Goal: Navigation & Orientation: Find specific page/section

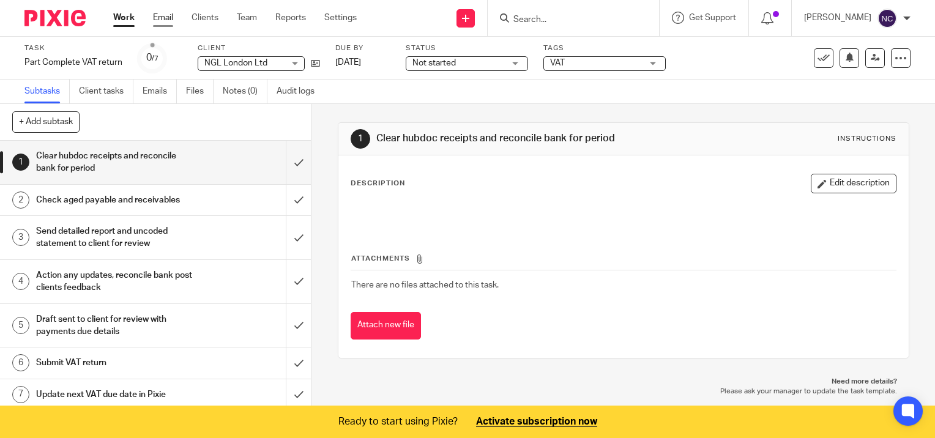
click at [164, 17] on link "Email" at bounding box center [163, 18] width 20 height 12
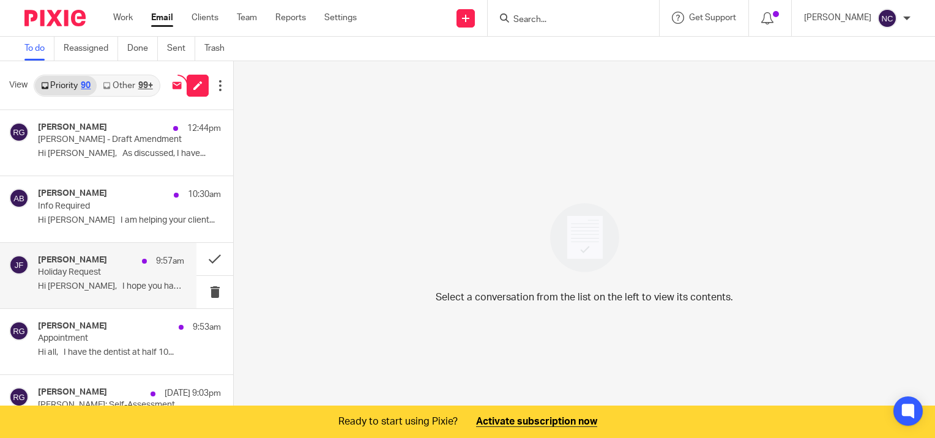
scroll to position [61, 0]
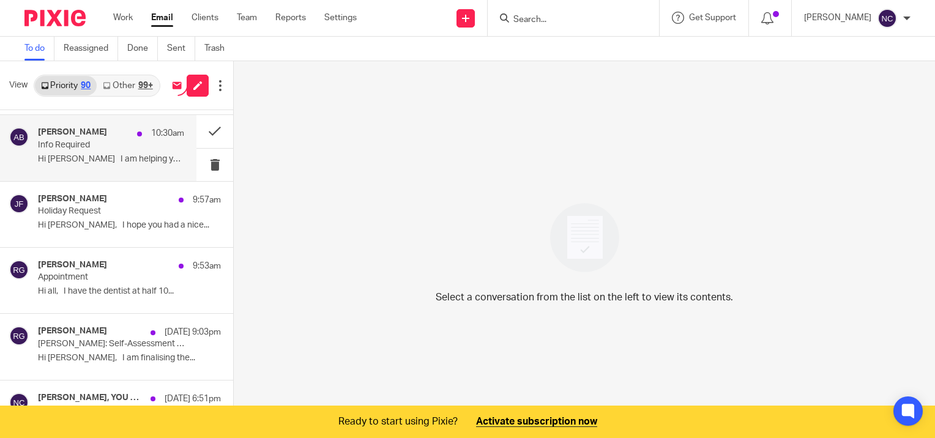
click at [108, 149] on p "Info Required" at bounding box center [96, 145] width 117 height 10
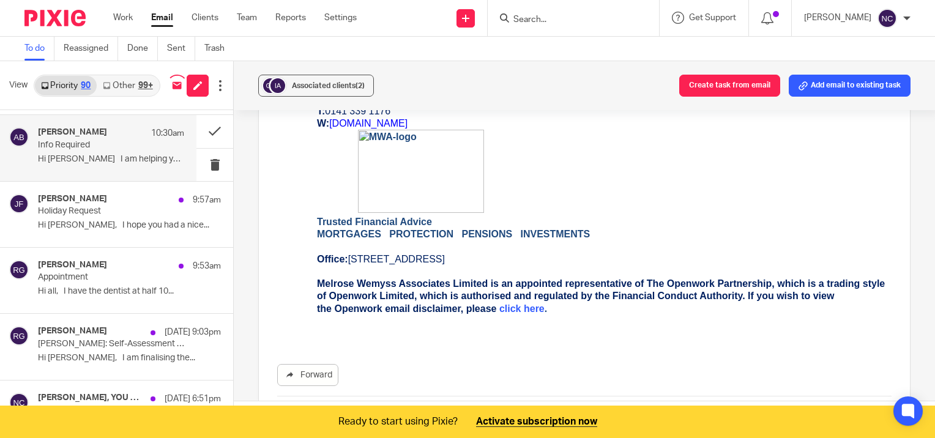
scroll to position [685, 0]
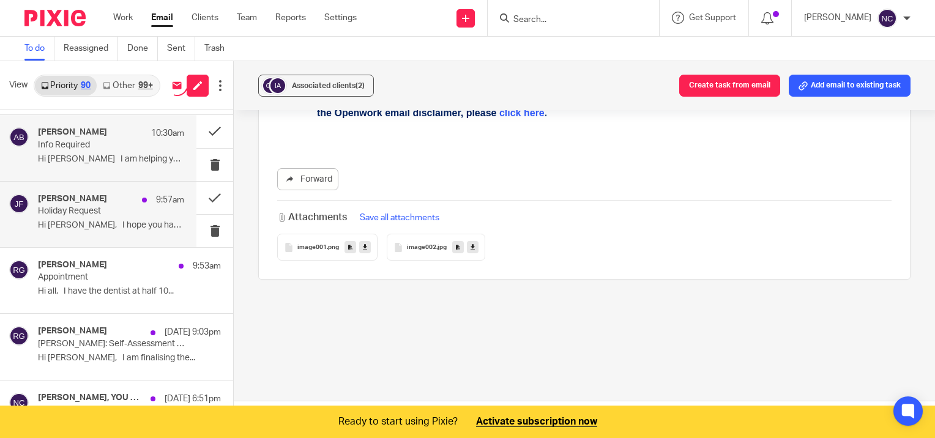
click at [96, 216] on p "Holiday Request" at bounding box center [96, 211] width 117 height 10
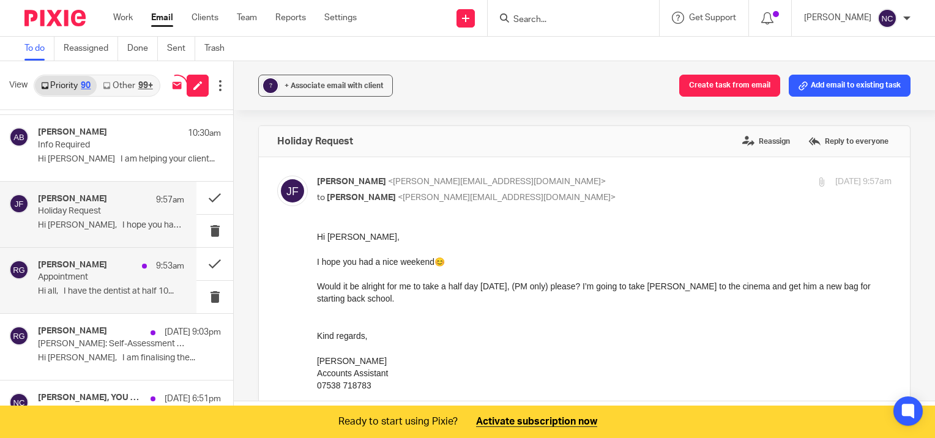
scroll to position [0, 0]
click at [81, 283] on div "Ryan Gailey 9:53am Appointment Hi all, I have the dentist at half 10..." at bounding box center [111, 280] width 146 height 41
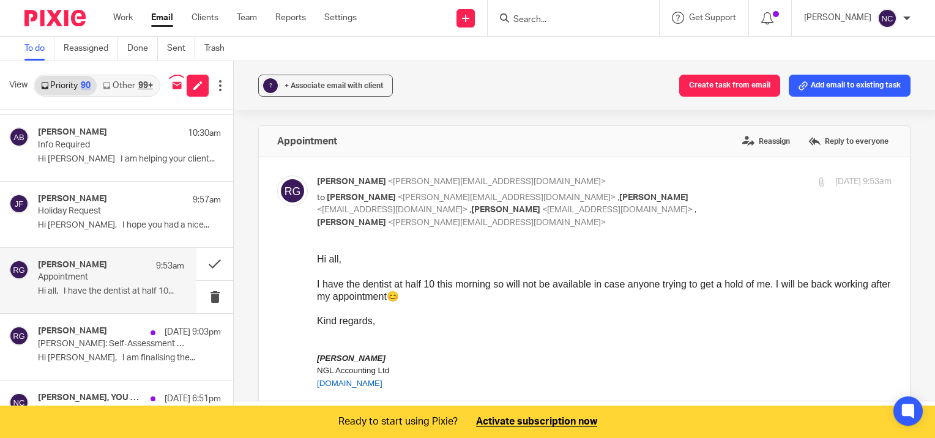
scroll to position [183, 0]
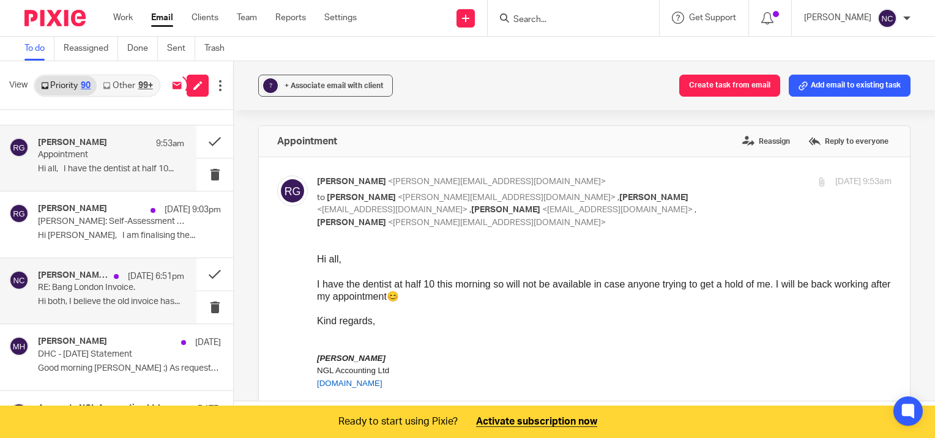
click at [69, 303] on p "Hi both, I believe the old invoice has..." at bounding box center [111, 302] width 146 height 10
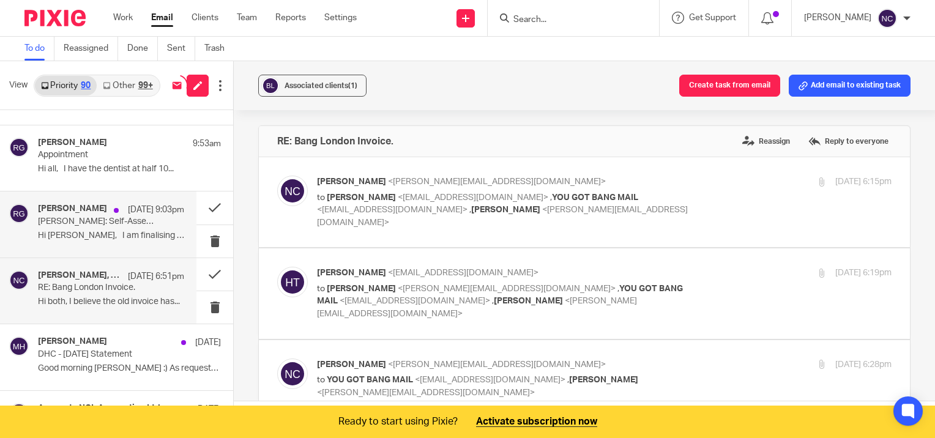
scroll to position [0, 0]
click at [57, 231] on p "Hi Natasha, I am finalising the..." at bounding box center [111, 236] width 146 height 10
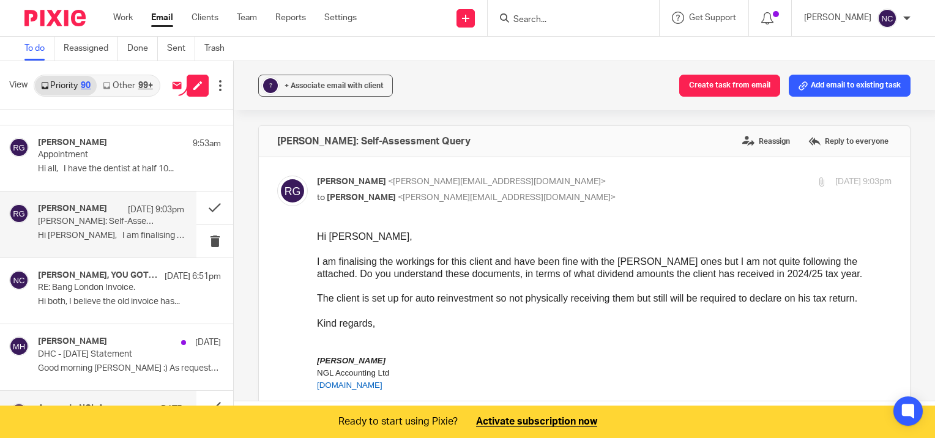
scroll to position [367, 0]
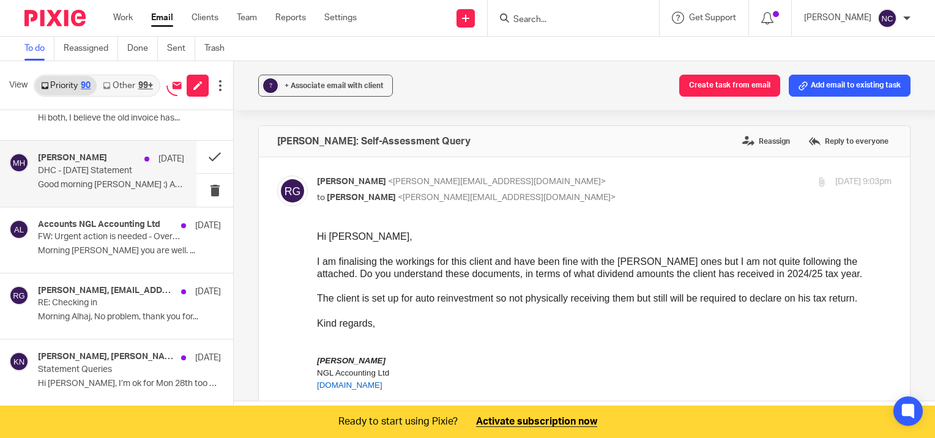
click at [108, 186] on p "Good morning Natasha :) As requested please..." at bounding box center [111, 185] width 146 height 10
click at [120, 256] on div "Accounts NGL Accounting Ltd 21 Jul FW: Urgent action is needed - Overdue contri…" at bounding box center [111, 240] width 146 height 41
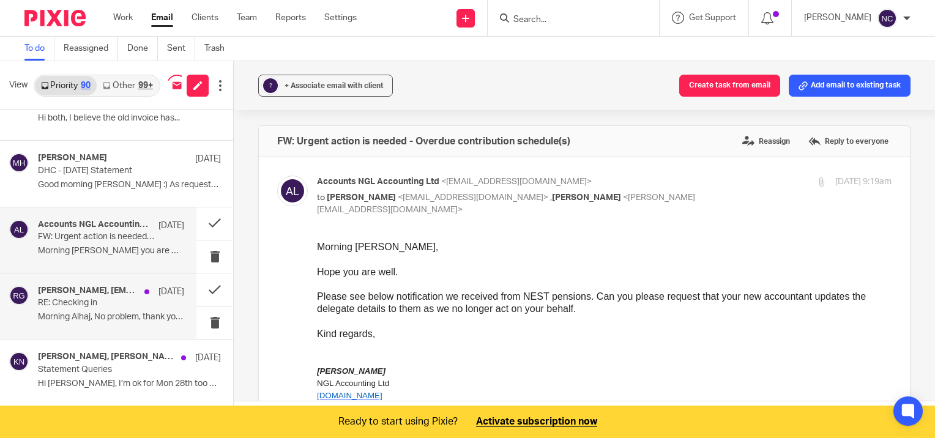
scroll to position [0, 0]
click at [123, 306] on p "RE: Checking in" at bounding box center [96, 303] width 117 height 10
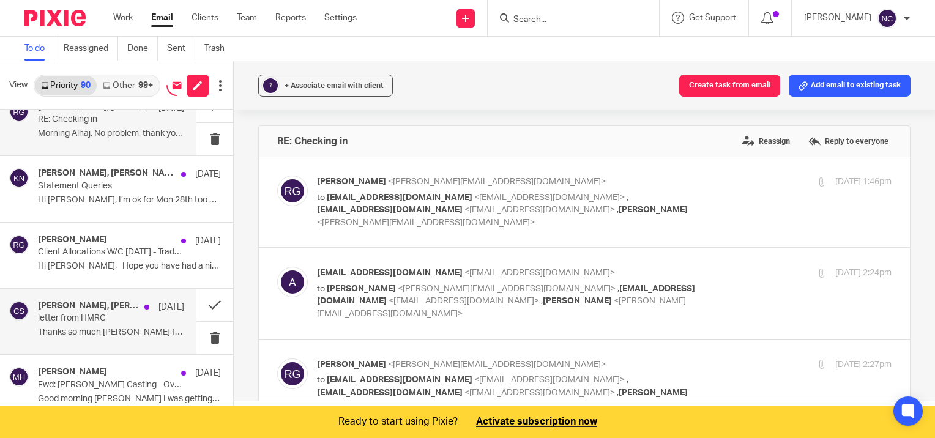
click at [64, 317] on p "letter from HMRC" at bounding box center [96, 318] width 117 height 10
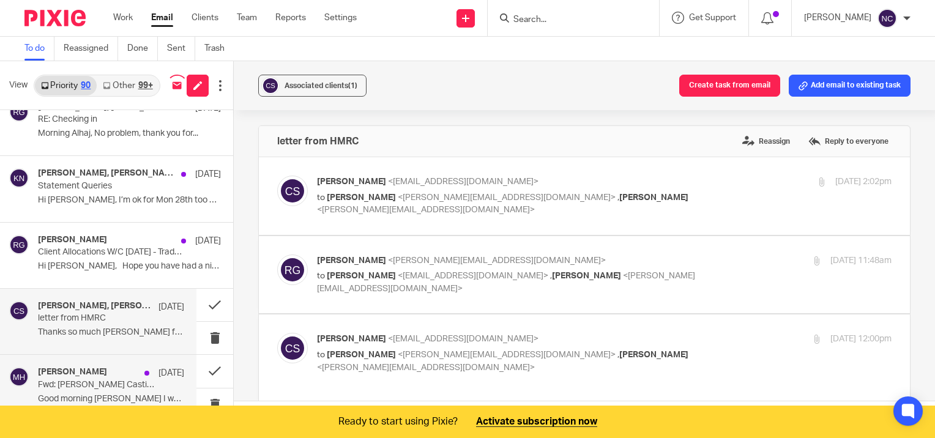
click at [87, 377] on div "Maureen Hamilton 20 Jul" at bounding box center [111, 373] width 146 height 12
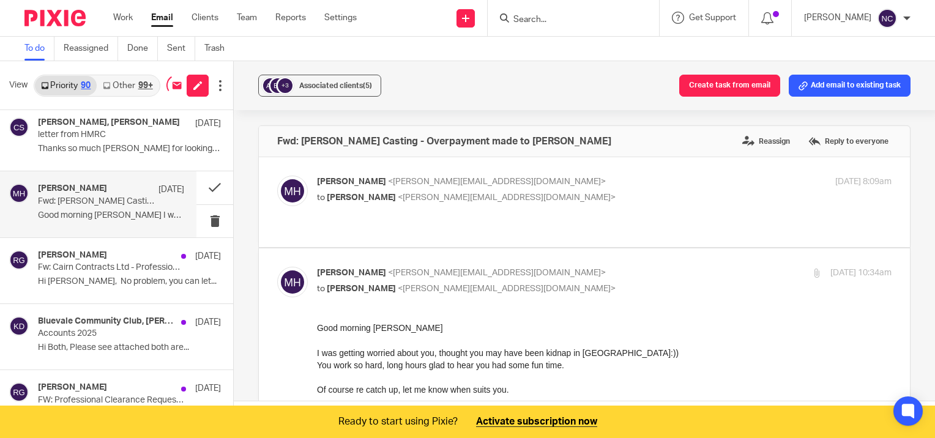
scroll to position [795, 0]
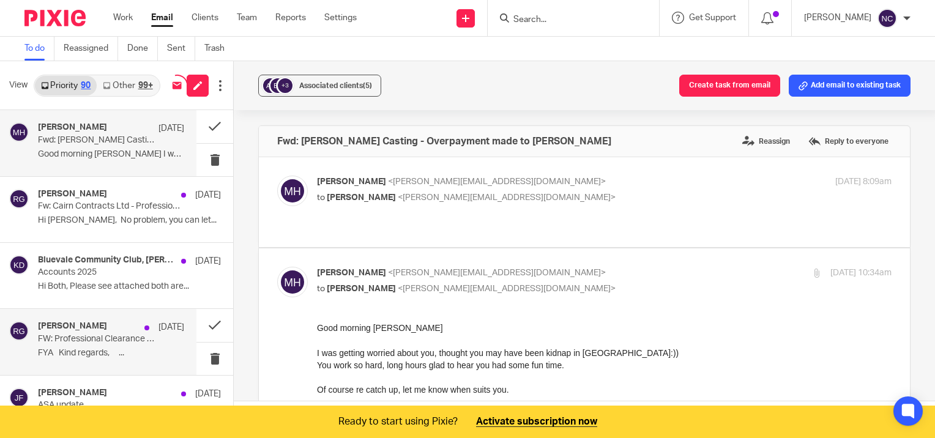
click at [113, 348] on p "FYA Kind regards, ..." at bounding box center [111, 353] width 146 height 10
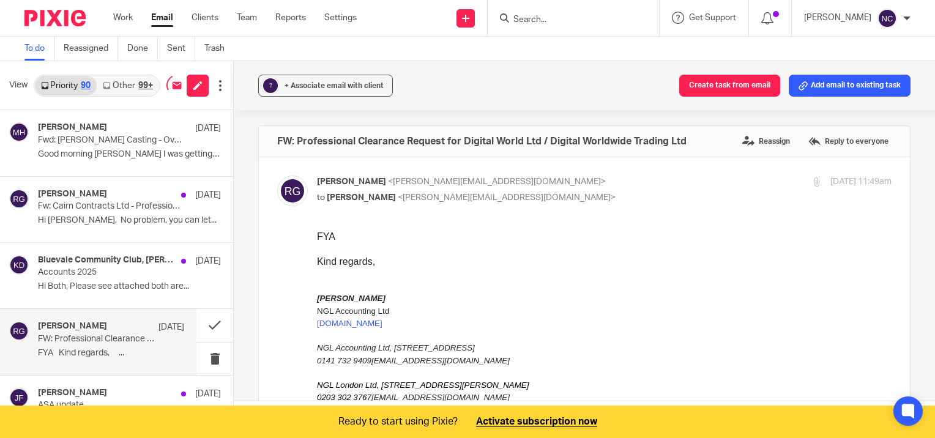
scroll to position [917, 0]
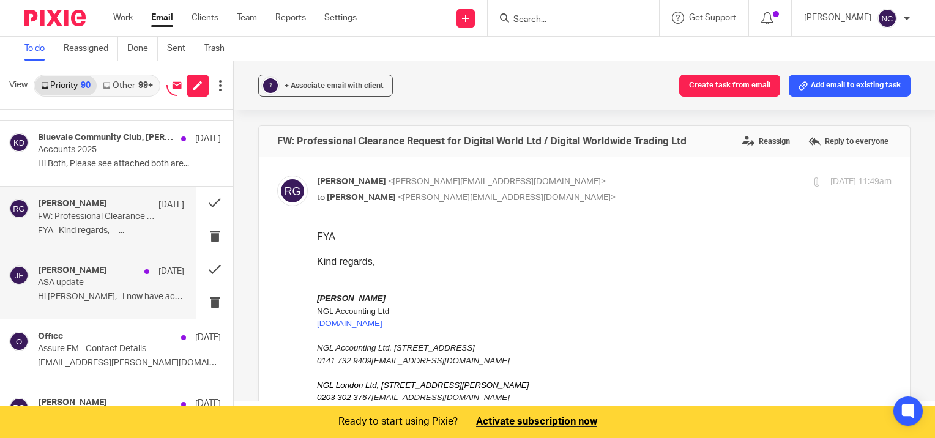
click at [91, 308] on div "Jaclyn Foyer 18 Jul ASA update Hi Natasha, I now have access to Now..." at bounding box center [98, 285] width 196 height 65
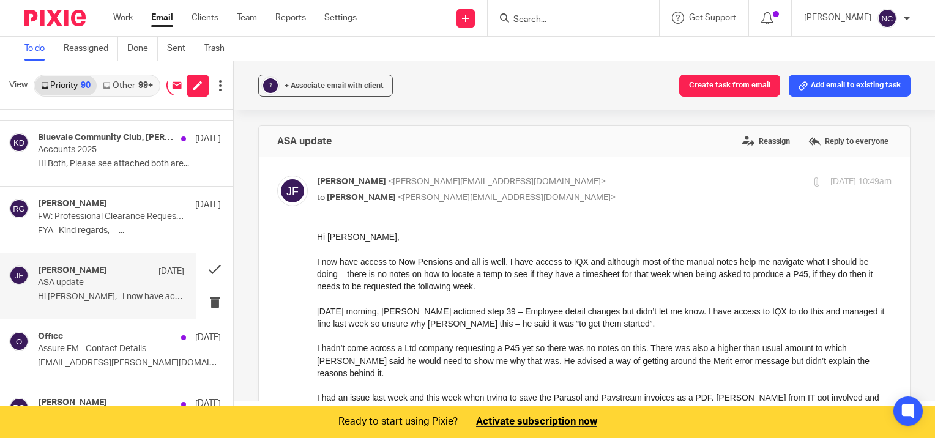
scroll to position [0, 0]
click at [127, 78] on link "Other 99+" at bounding box center [128, 86] width 62 height 20
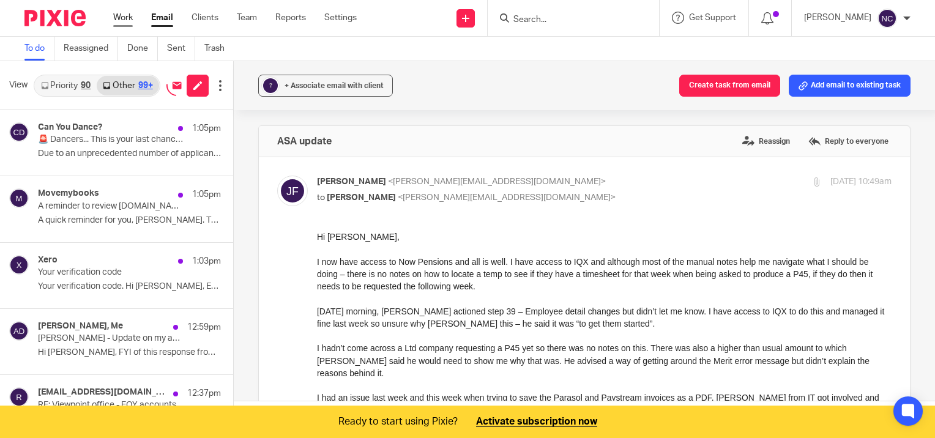
click at [121, 21] on link "Work" at bounding box center [123, 18] width 20 height 12
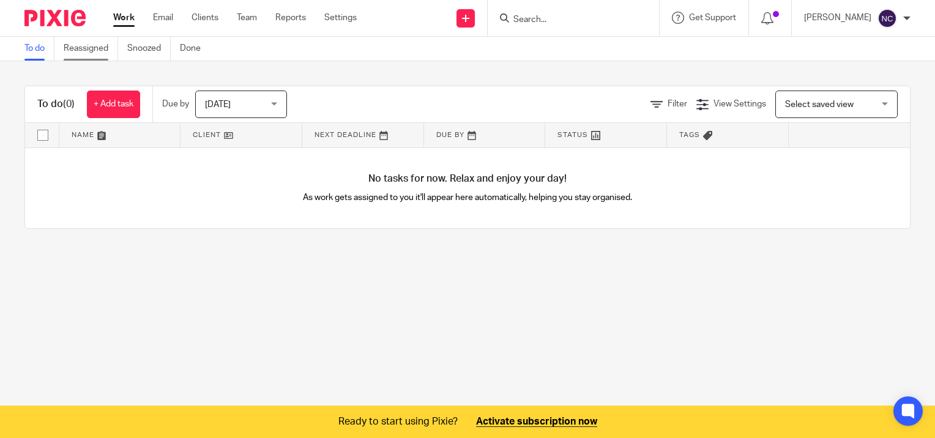
click at [98, 50] on link "Reassigned" at bounding box center [91, 49] width 54 height 24
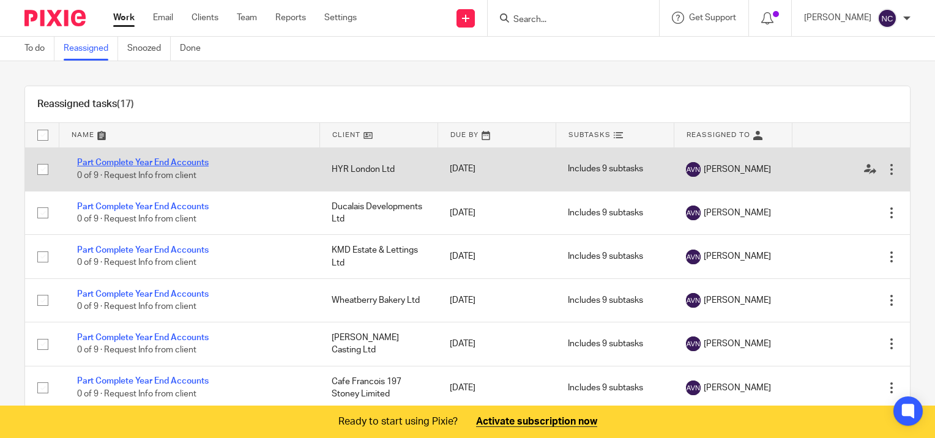
click at [133, 165] on link "Part Complete Year End Accounts" at bounding box center [142, 162] width 131 height 9
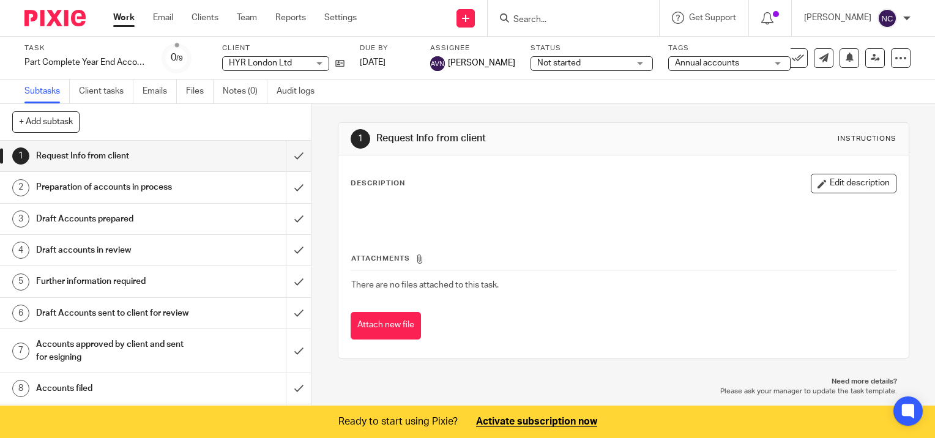
click at [142, 185] on h1 "Preparation of accounts in process" at bounding box center [115, 187] width 158 height 18
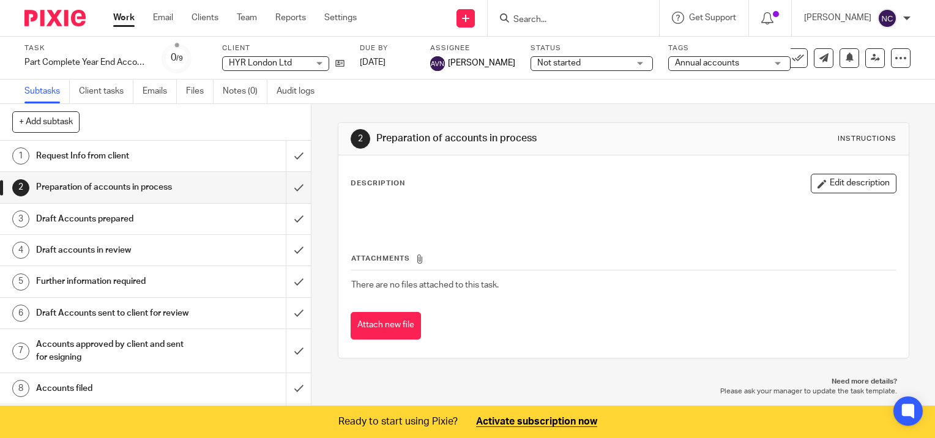
click at [76, 158] on h1 "Request Info from client" at bounding box center [115, 156] width 158 height 18
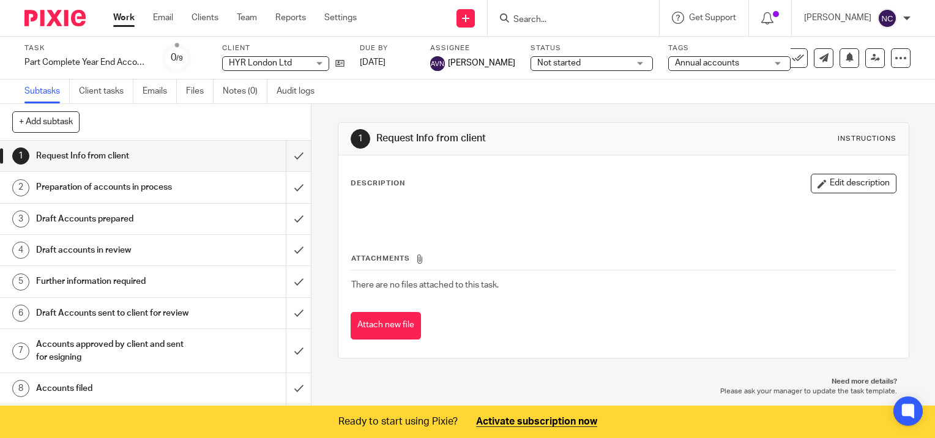
scroll to position [39, 0]
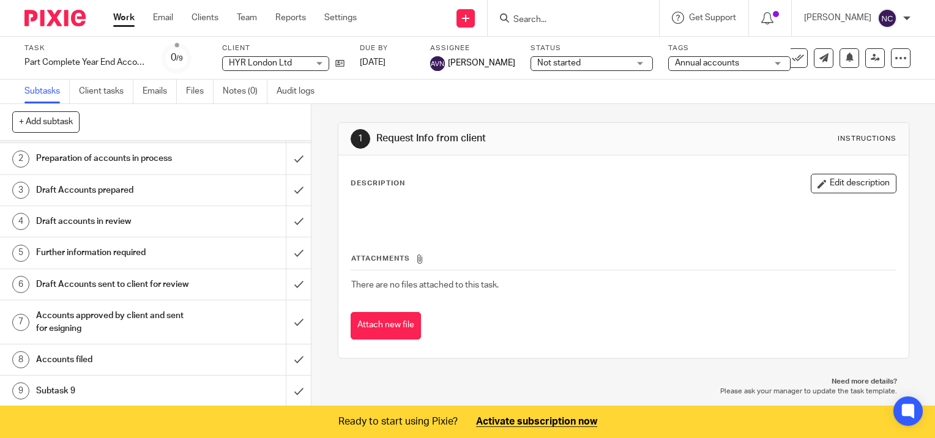
click at [116, 390] on h1 "Subtask 9" at bounding box center [115, 391] width 158 height 18
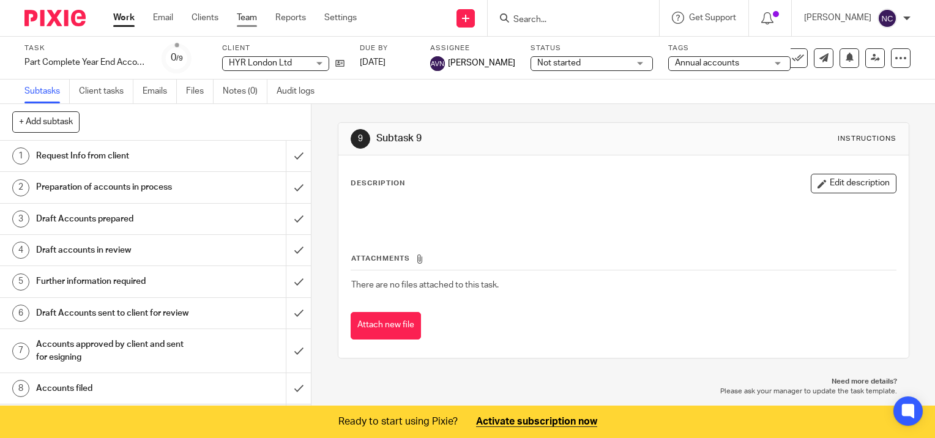
click at [250, 20] on link "Team" at bounding box center [247, 18] width 20 height 12
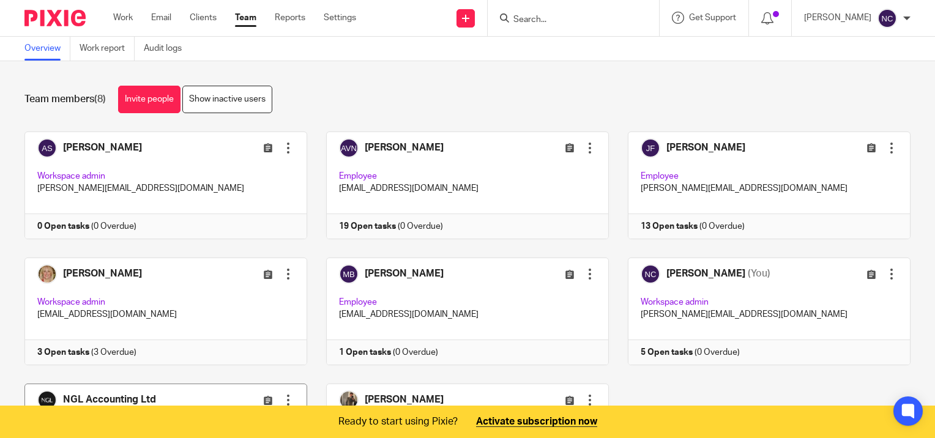
scroll to position [122, 0]
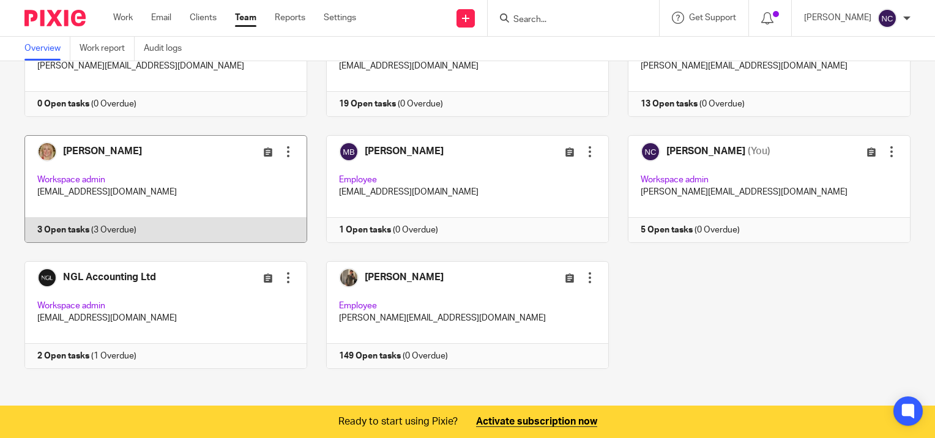
click at [283, 156] on div at bounding box center [288, 152] width 12 height 12
click at [164, 166] on link at bounding box center [157, 189] width 302 height 108
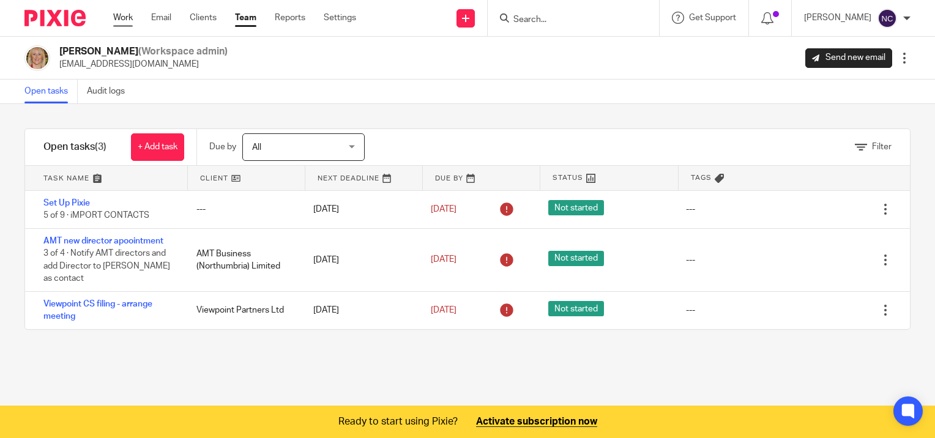
click at [120, 15] on link "Work" at bounding box center [123, 18] width 20 height 12
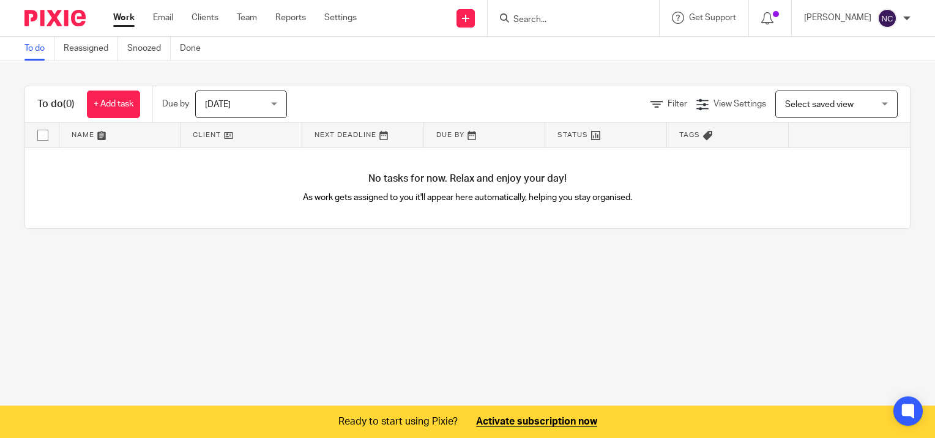
click at [262, 17] on ul "Work Email Clients Team Reports Settings" at bounding box center [244, 18] width 262 height 12
click at [245, 17] on link "Team" at bounding box center [247, 18] width 20 height 12
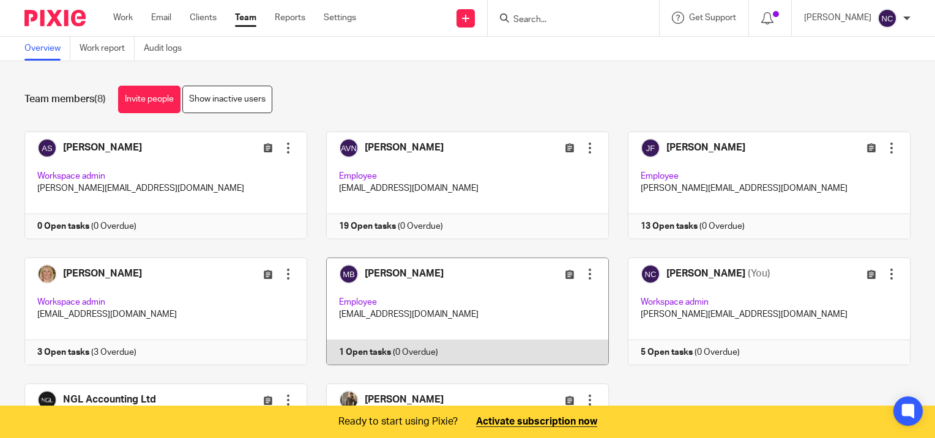
scroll to position [122, 0]
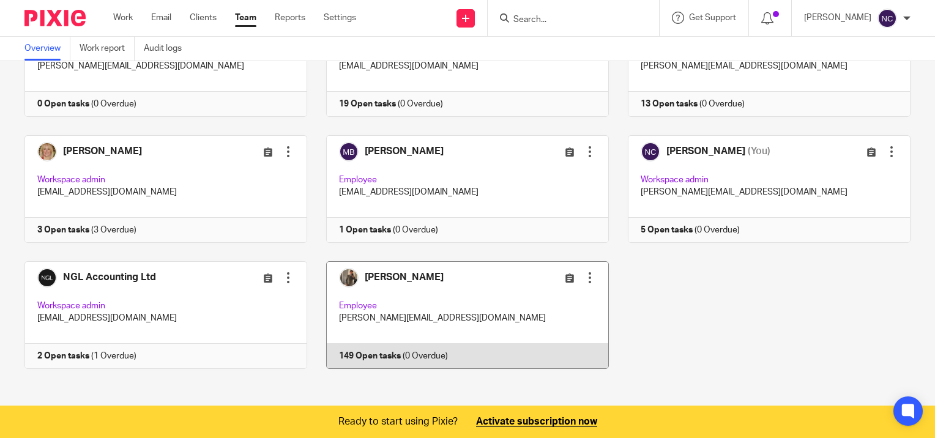
click at [373, 274] on link at bounding box center [458, 315] width 302 height 108
click at [347, 355] on link at bounding box center [458, 315] width 302 height 108
click at [382, 359] on link at bounding box center [458, 315] width 302 height 108
click at [383, 273] on link at bounding box center [458, 315] width 302 height 108
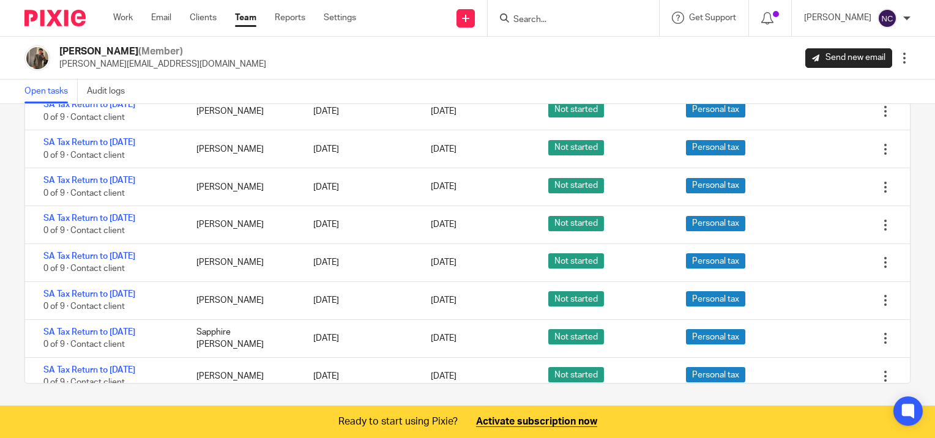
scroll to position [152, 0]
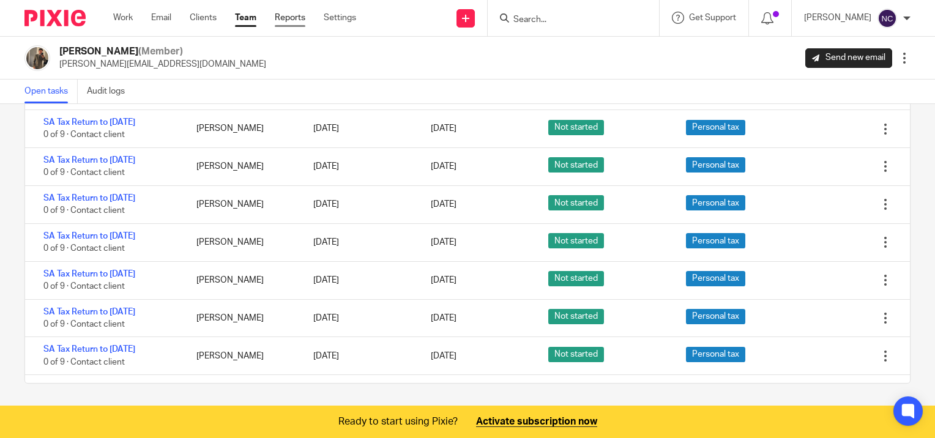
click at [295, 18] on link "Reports" at bounding box center [290, 18] width 31 height 12
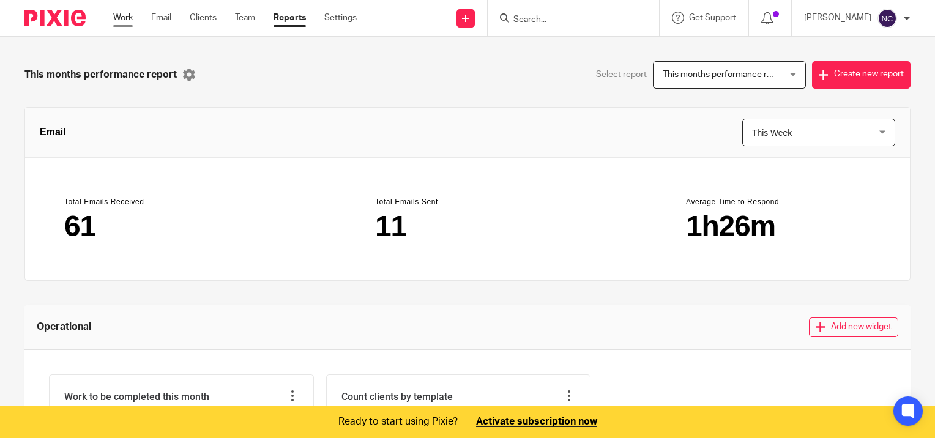
click at [122, 20] on link "Work" at bounding box center [123, 18] width 20 height 12
